Goal: Navigation & Orientation: Find specific page/section

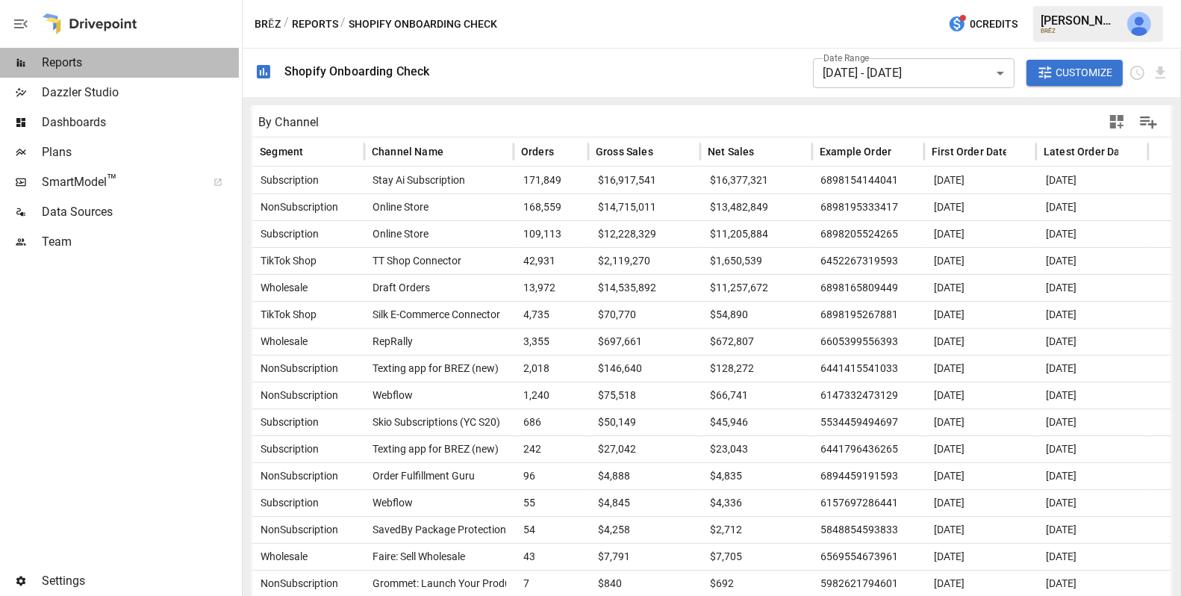
click at [147, 61] on span "Reports" at bounding box center [140, 63] width 197 height 18
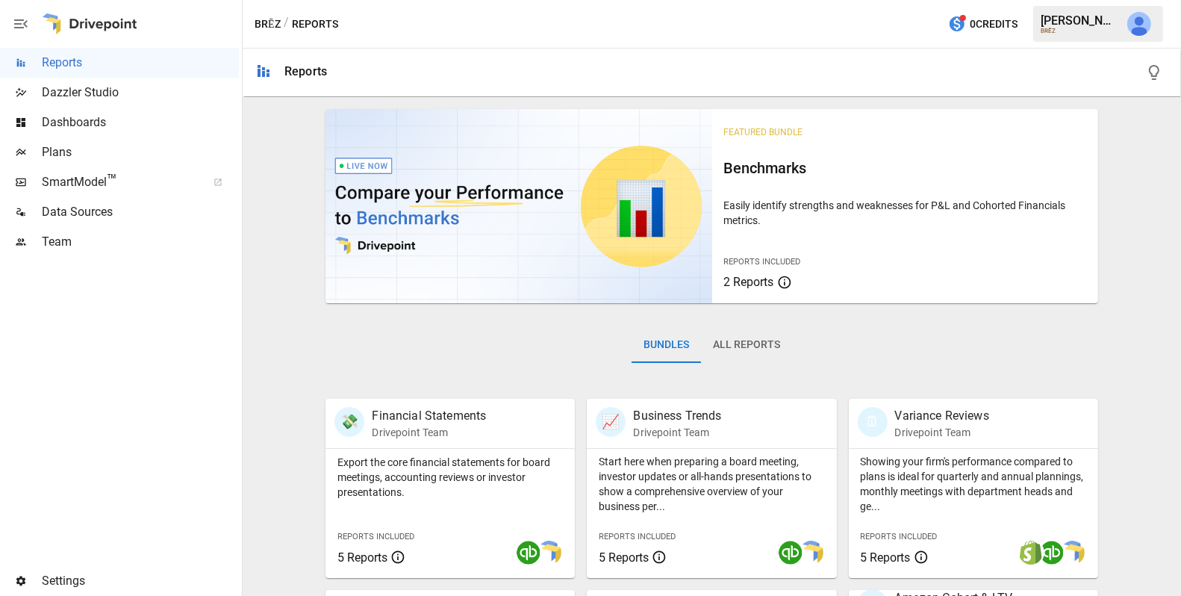
click at [1149, 34] on button "button" at bounding box center [1139, 24] width 42 height 42
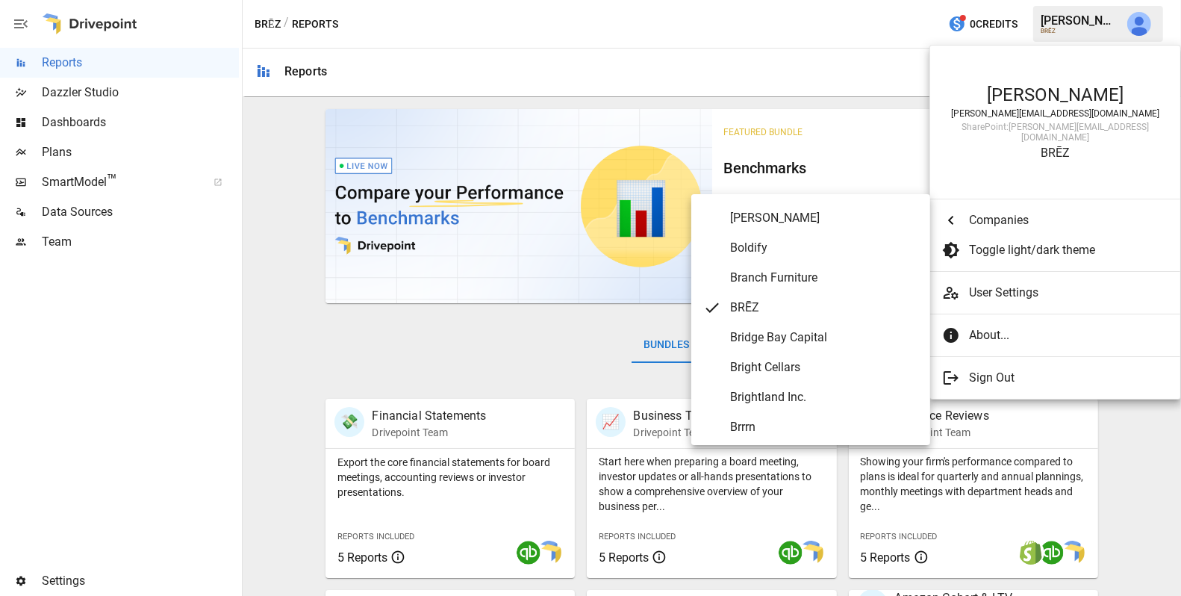
scroll to position [955, 0]
click at [429, 343] on div at bounding box center [590, 298] width 1181 height 596
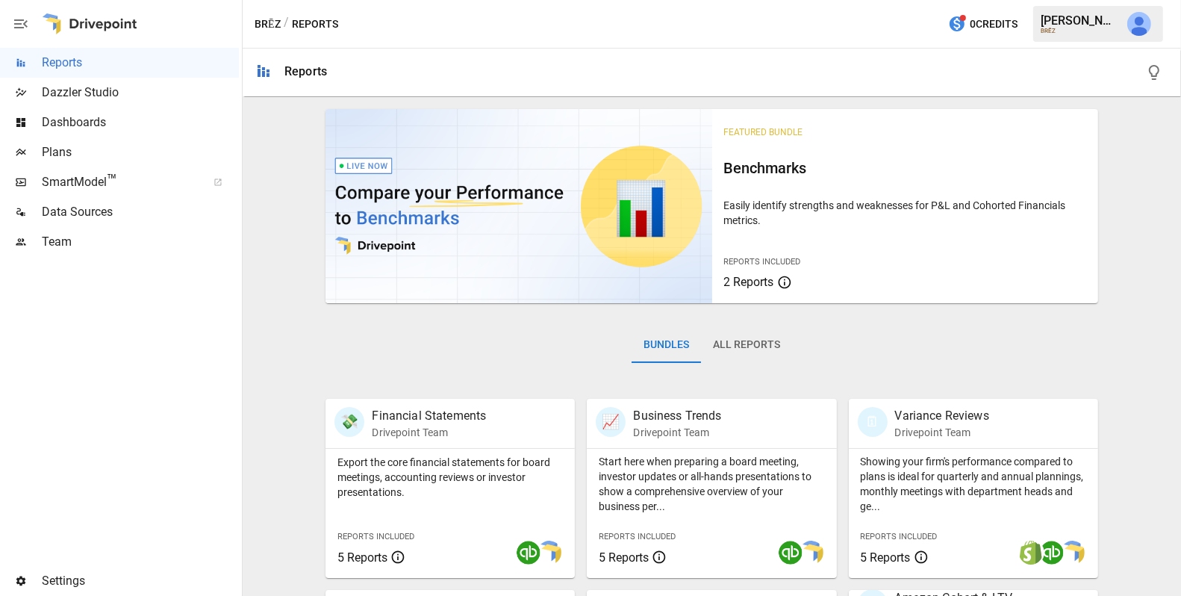
click at [143, 218] on span "Data Sources" at bounding box center [140, 212] width 197 height 18
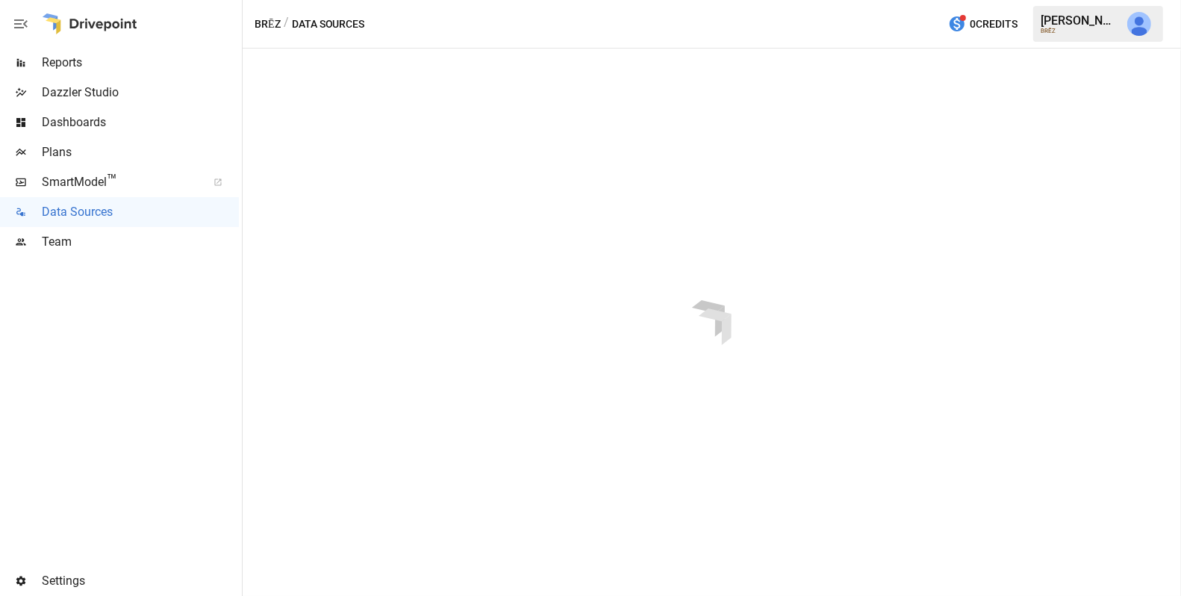
click at [106, 266] on div at bounding box center [119, 411] width 239 height 309
click at [107, 249] on span "Team" at bounding box center [140, 242] width 197 height 18
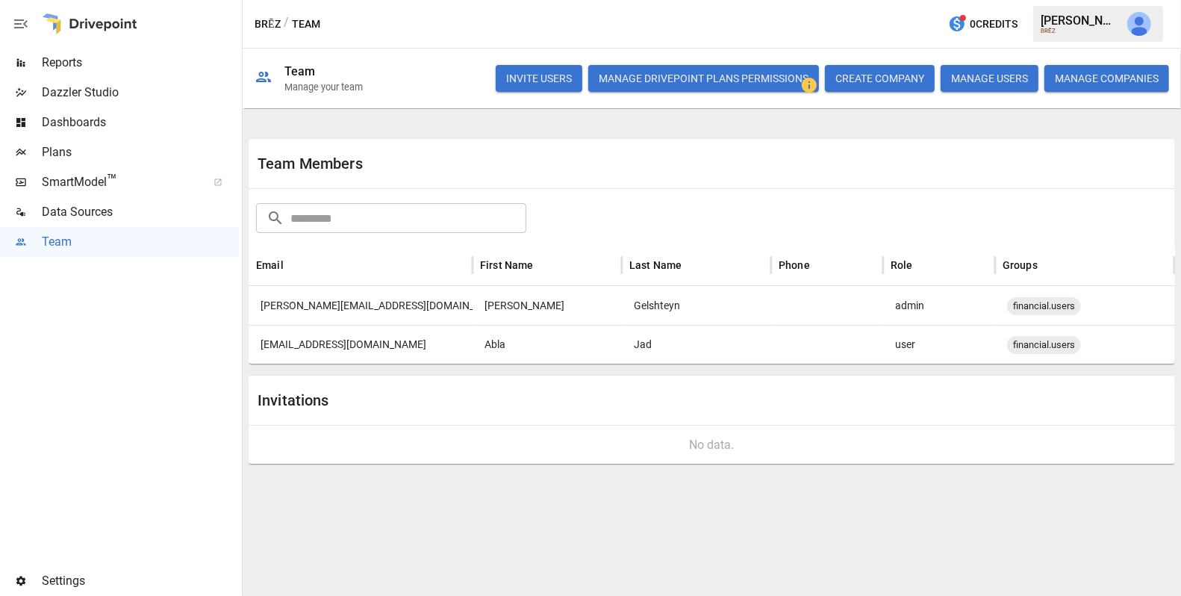
click at [113, 210] on span "Data Sources" at bounding box center [140, 212] width 197 height 18
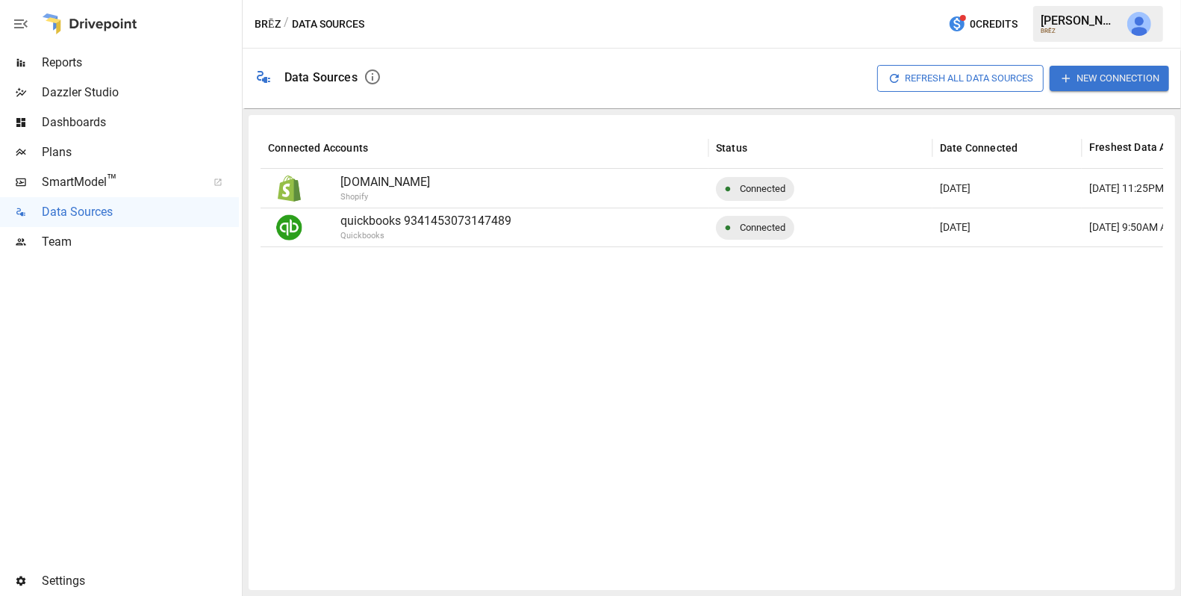
click at [96, 65] on span "Reports" at bounding box center [140, 63] width 197 height 18
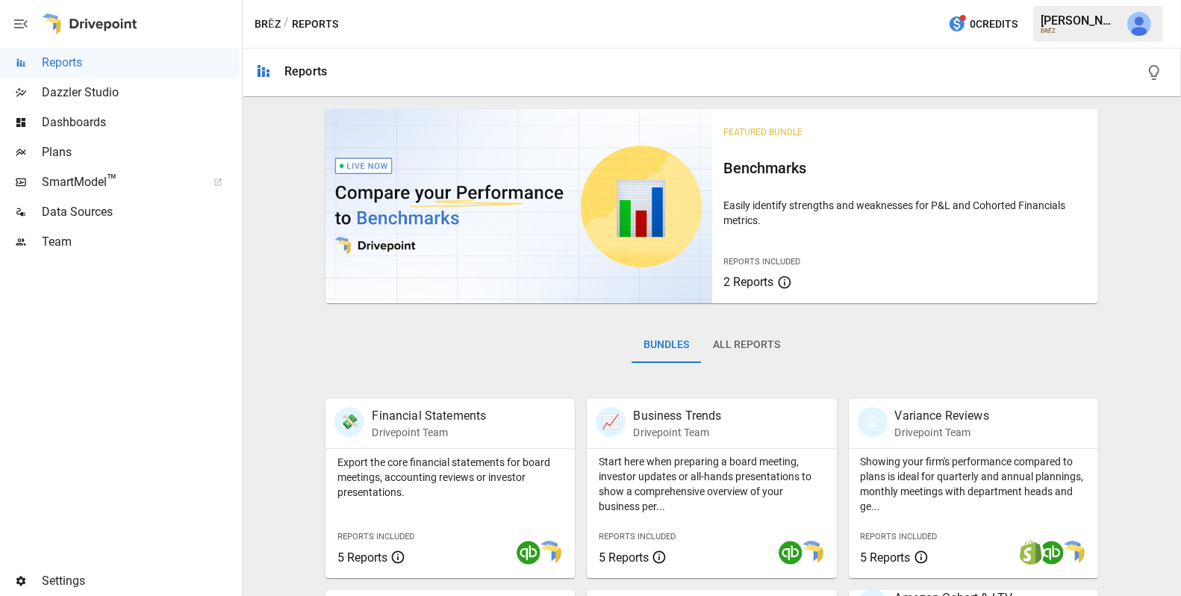
scroll to position [369, 0]
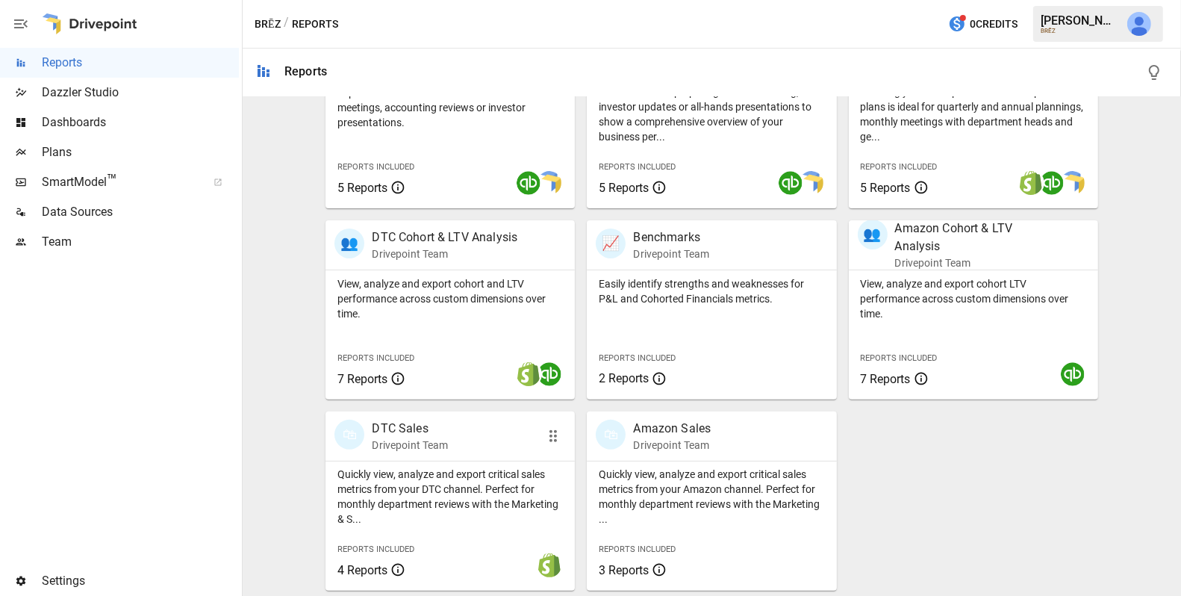
click at [413, 469] on p "Quickly view, analyze and export critical sales metrics from your DTC channel. …" at bounding box center [449, 496] width 225 height 60
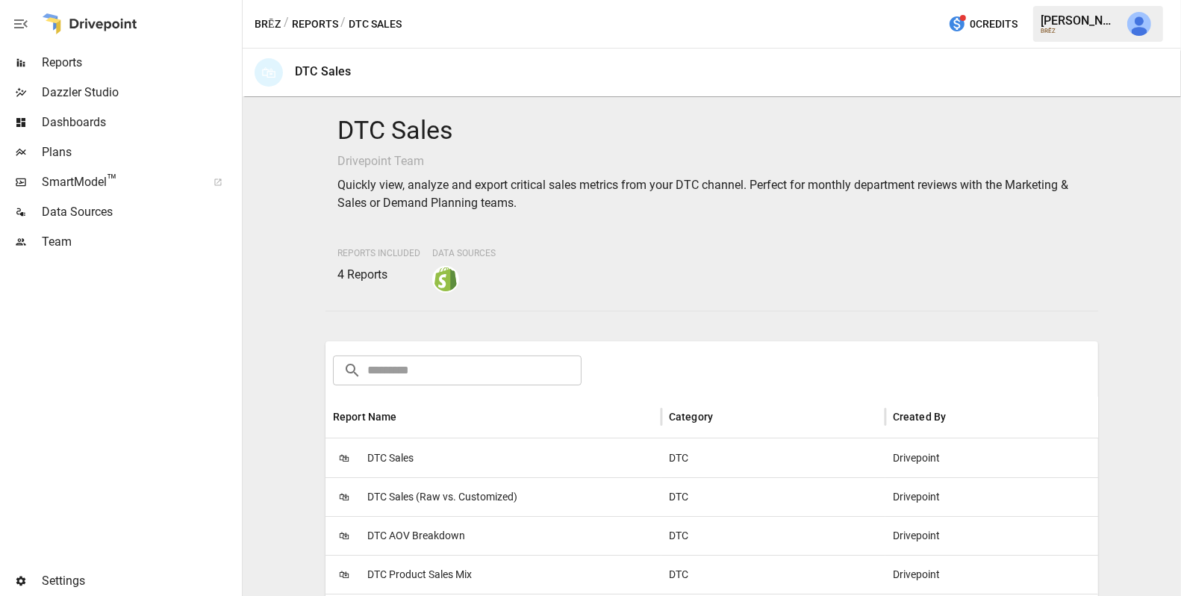
click at [409, 454] on span "DTC Sales" at bounding box center [390, 458] width 46 height 38
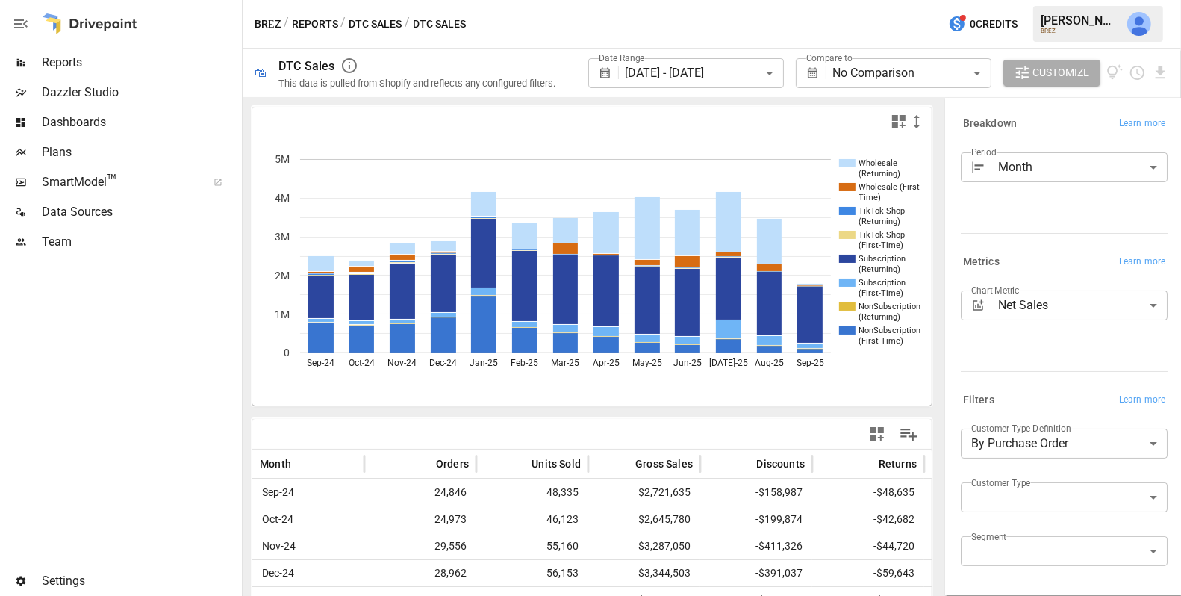
scroll to position [240, 0]
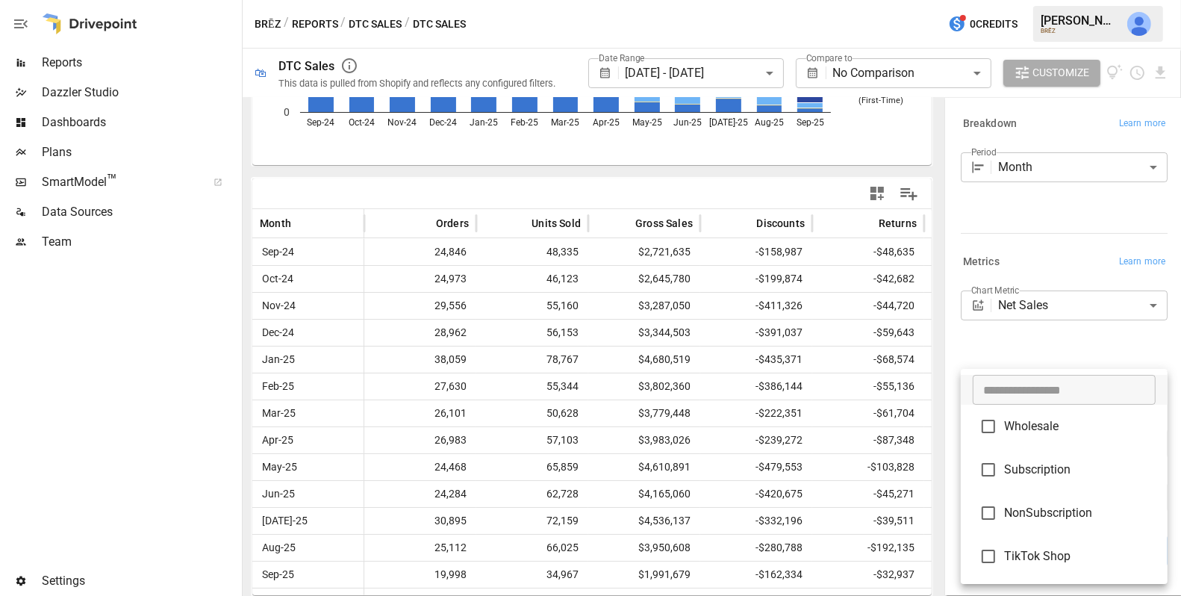
click at [1046, 0] on body "**********" at bounding box center [590, 0] width 1181 height 0
click at [93, 247] on div at bounding box center [590, 298] width 1181 height 596
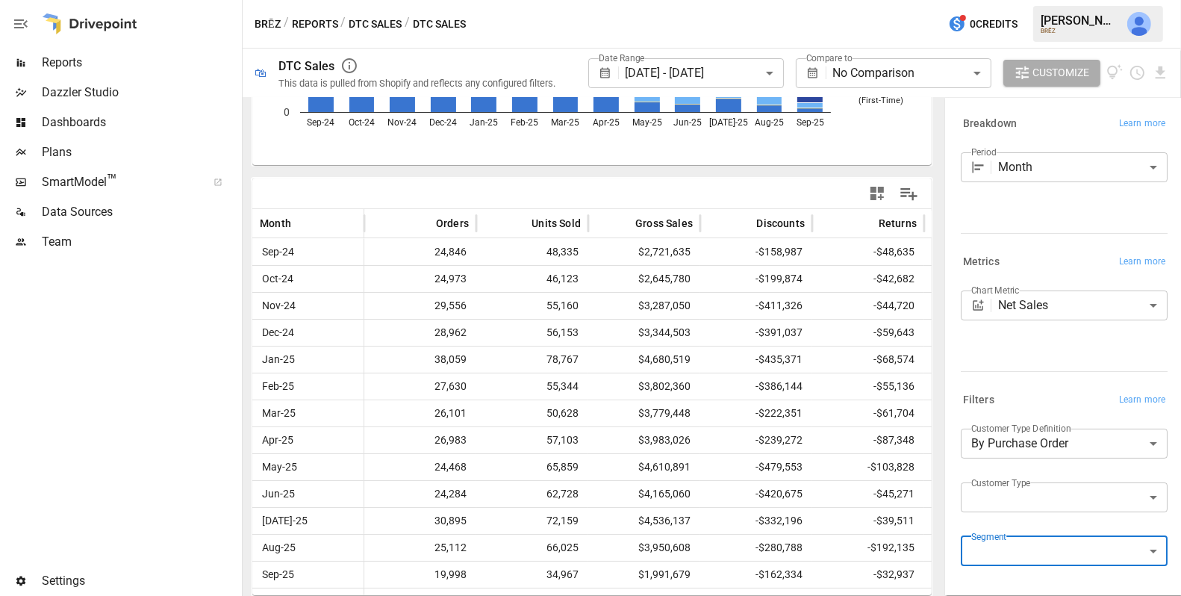
click at [75, 237] on span "Team" at bounding box center [140, 242] width 197 height 18
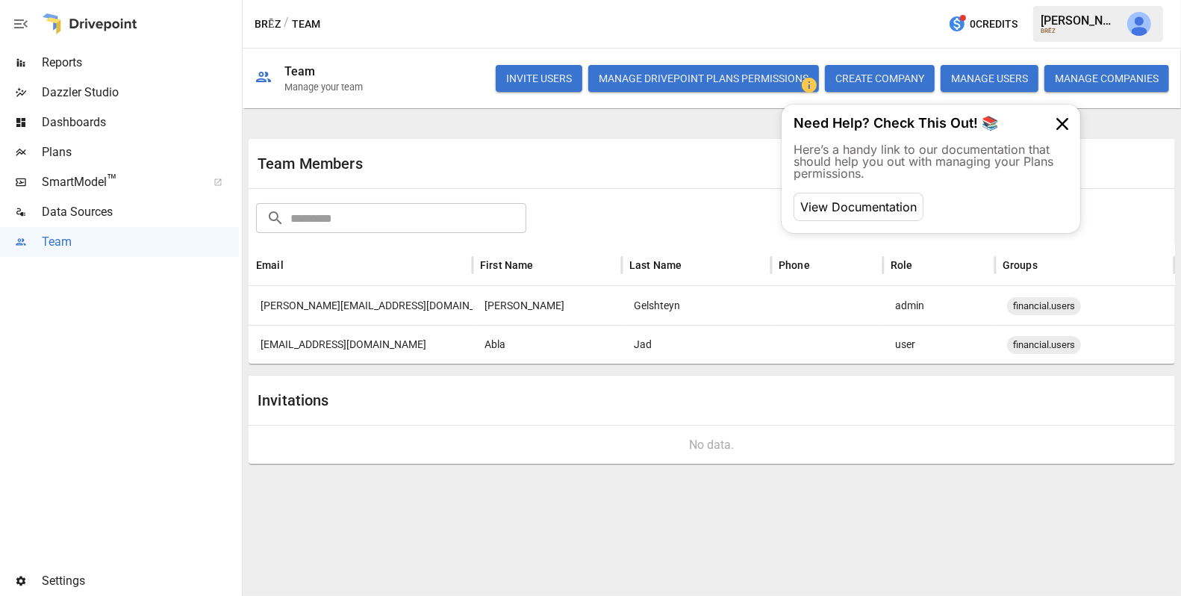
click at [659, 72] on button "Manage Drivepoint Plans Permissions" at bounding box center [703, 78] width 231 height 27
